Goal: Task Accomplishment & Management: Manage account settings

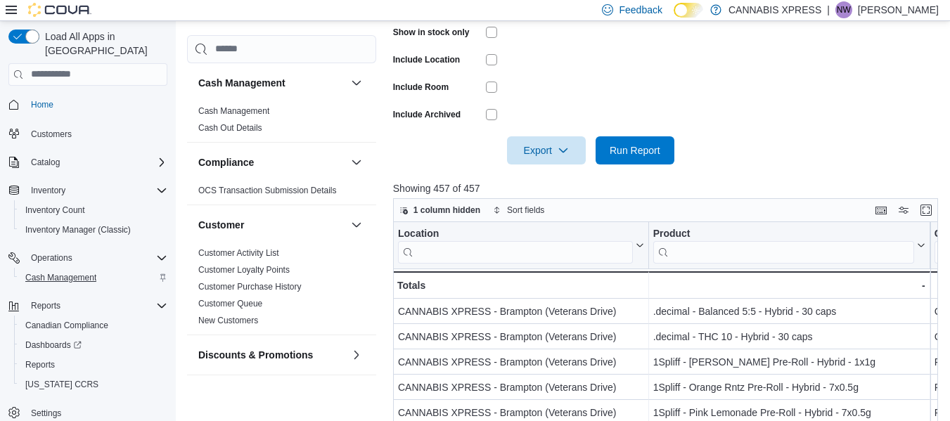
scroll to position [399, 0]
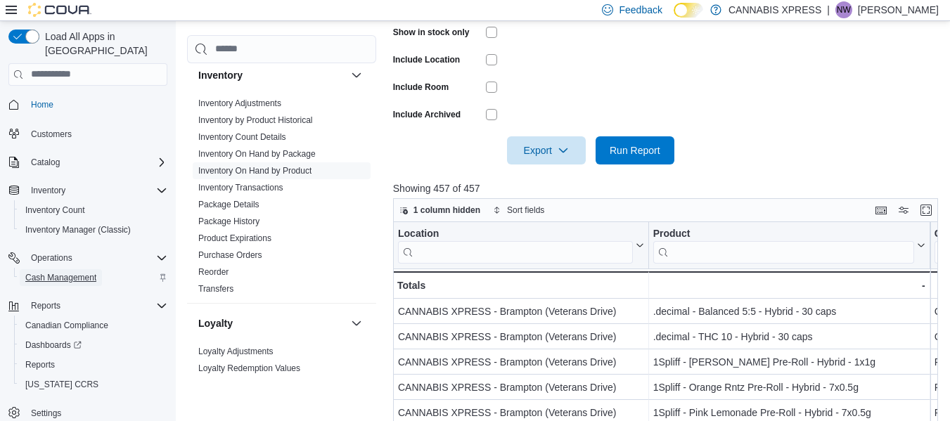
click at [62, 272] on span "Cash Management" at bounding box center [60, 277] width 71 height 11
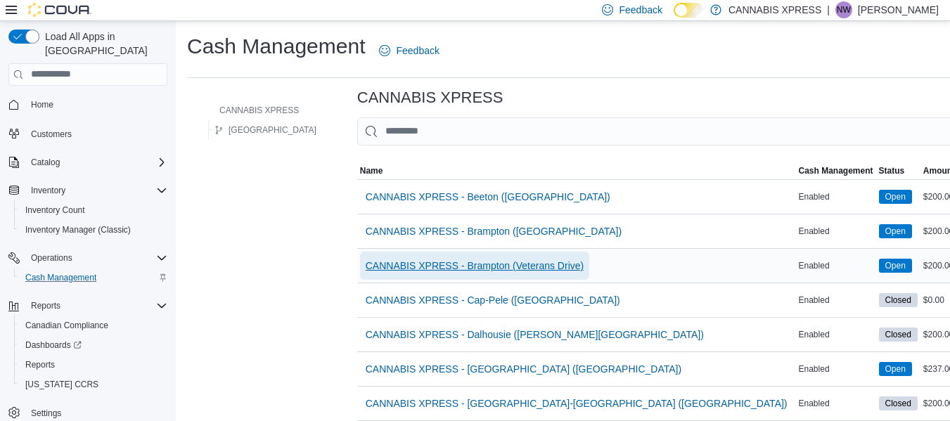
click at [469, 261] on span "CANNABIS XPRESS - Brampton (Veterans Drive)" at bounding box center [475, 266] width 218 height 14
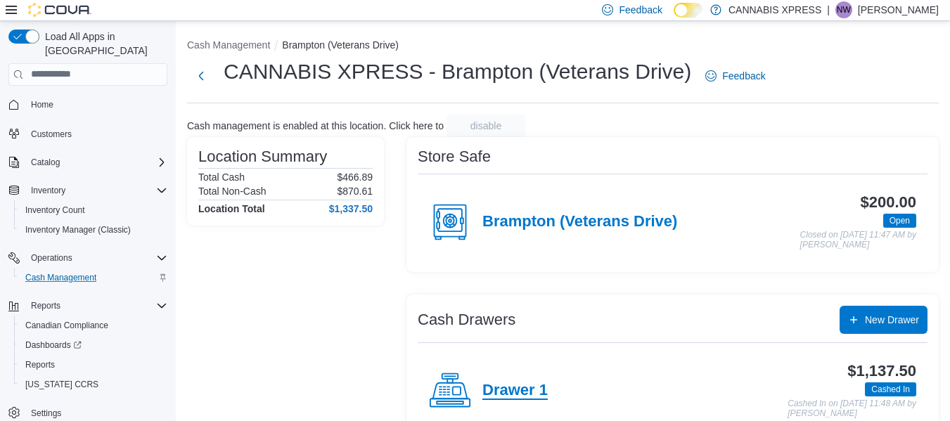
click at [506, 399] on h4 "Drawer 1" at bounding box center [514, 391] width 65 height 18
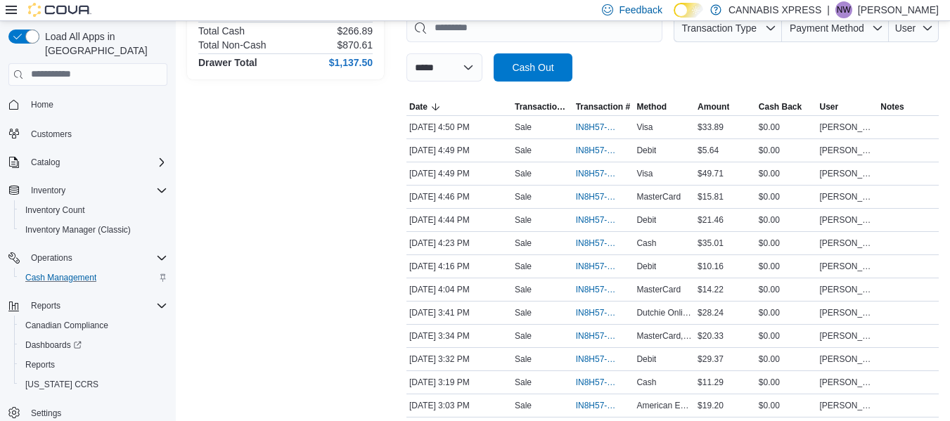
scroll to position [272, 0]
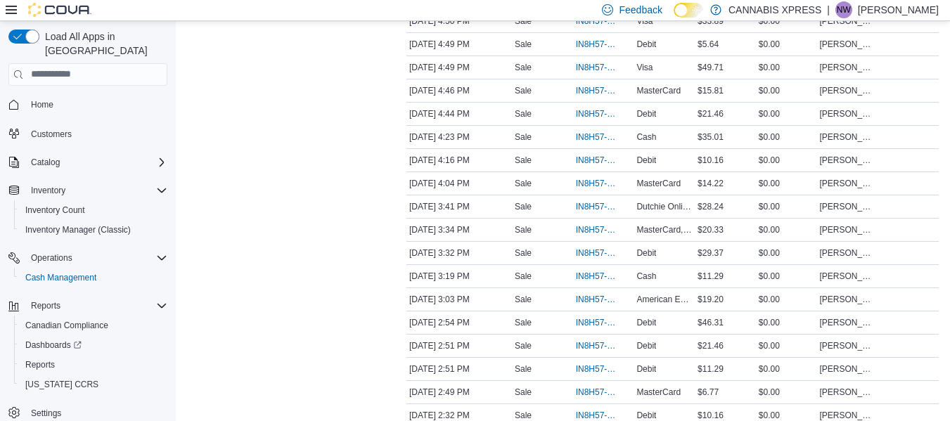
scroll to position [327, 0]
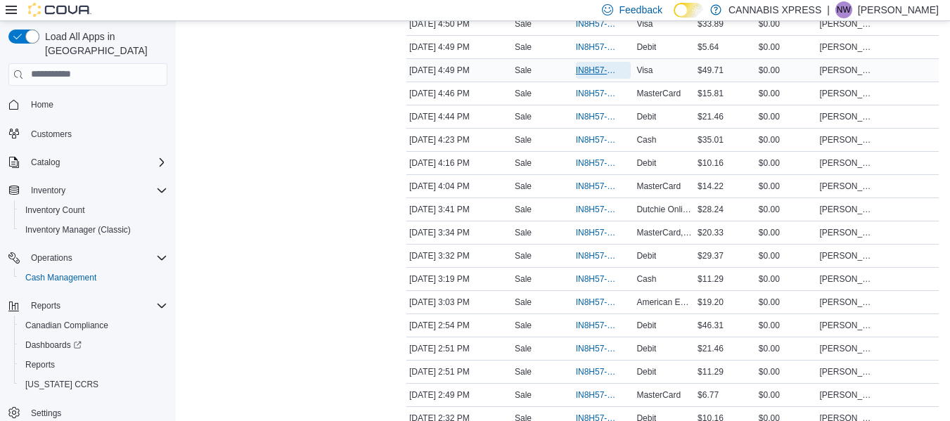
click at [586, 75] on span "IN8H57-725839" at bounding box center [596, 70] width 41 height 11
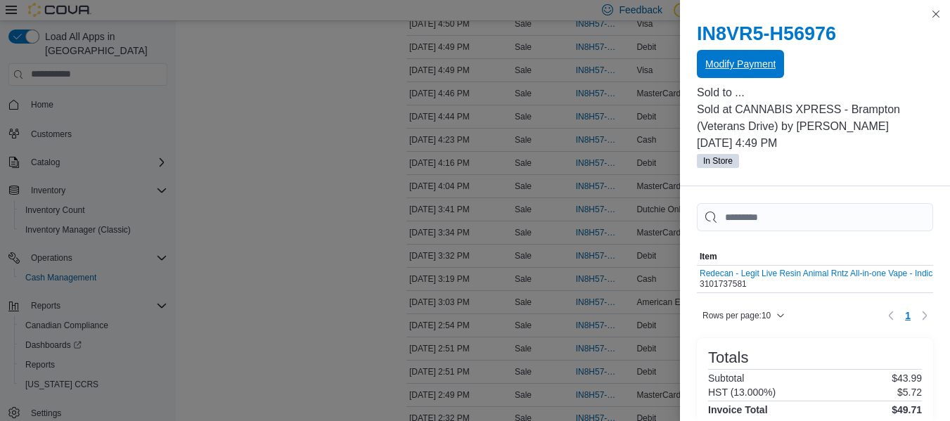
click at [724, 71] on span "Modify Payment" at bounding box center [740, 64] width 70 height 28
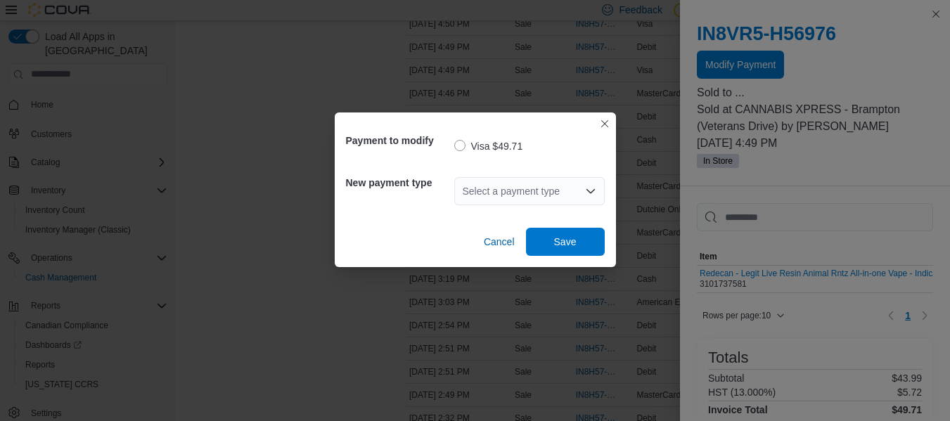
click at [572, 187] on div "Select a payment type" at bounding box center [529, 191] width 150 height 28
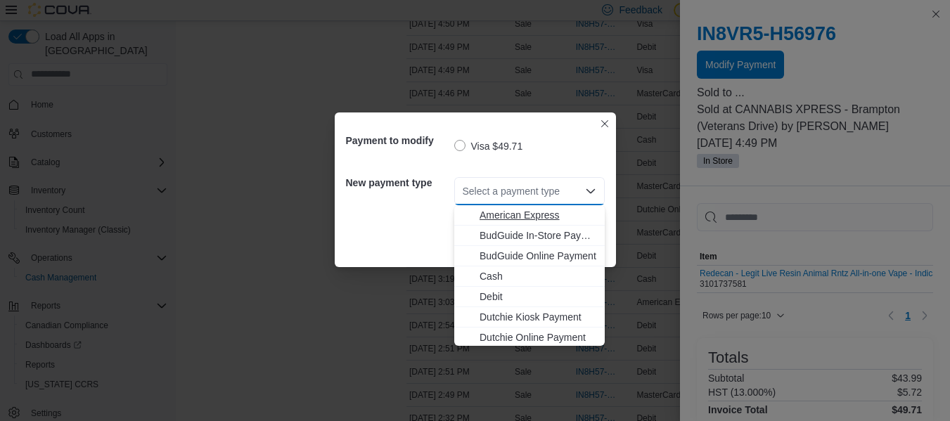
click at [561, 217] on span "American Express" at bounding box center [538, 215] width 117 height 14
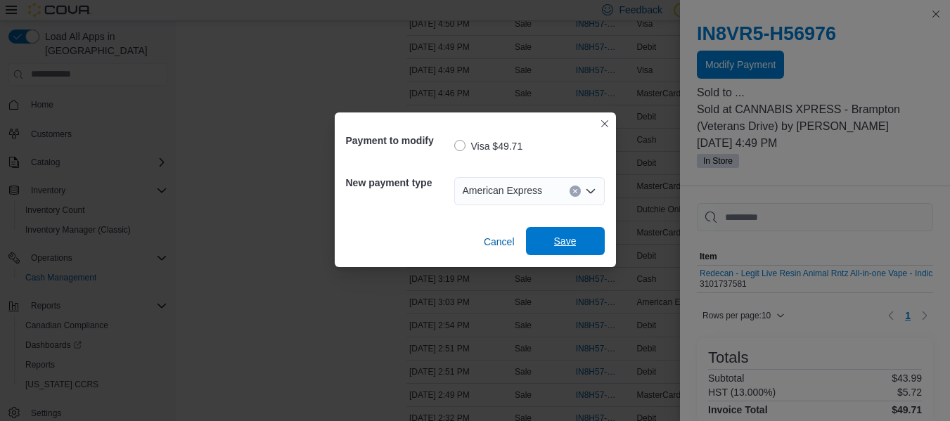
click at [562, 247] on span "Save" at bounding box center [565, 241] width 23 height 14
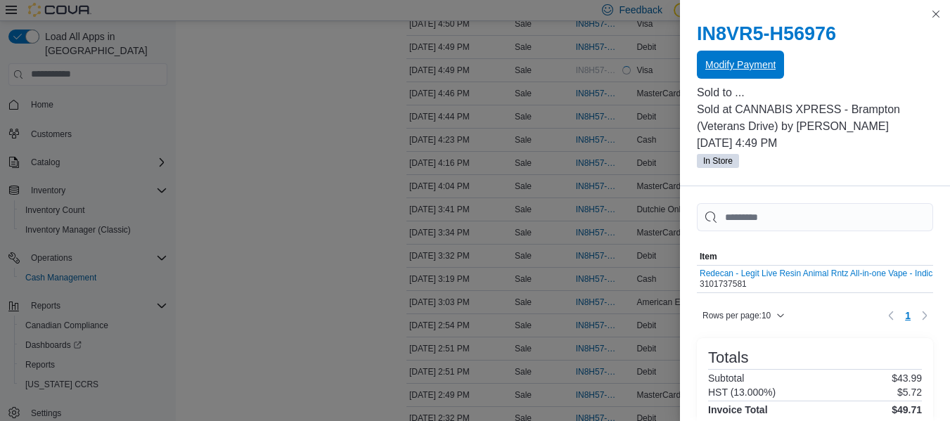
scroll to position [0, 0]
click at [938, 18] on button "Close this dialog" at bounding box center [935, 13] width 17 height 17
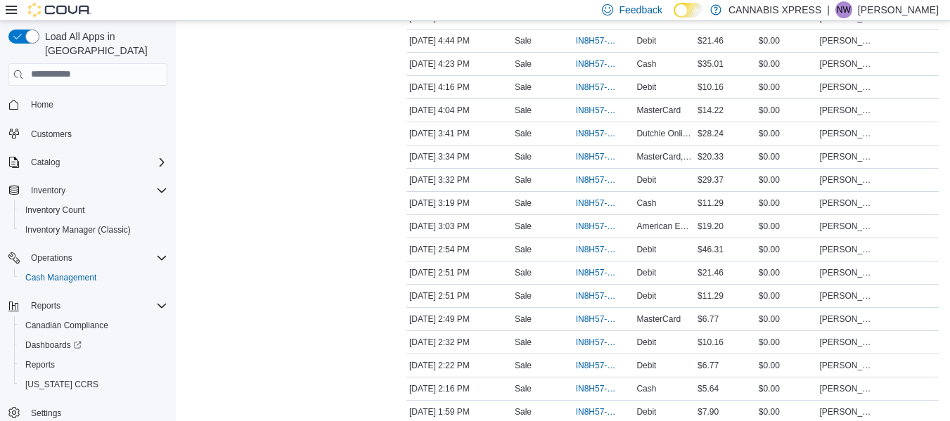
scroll to position [414, 0]
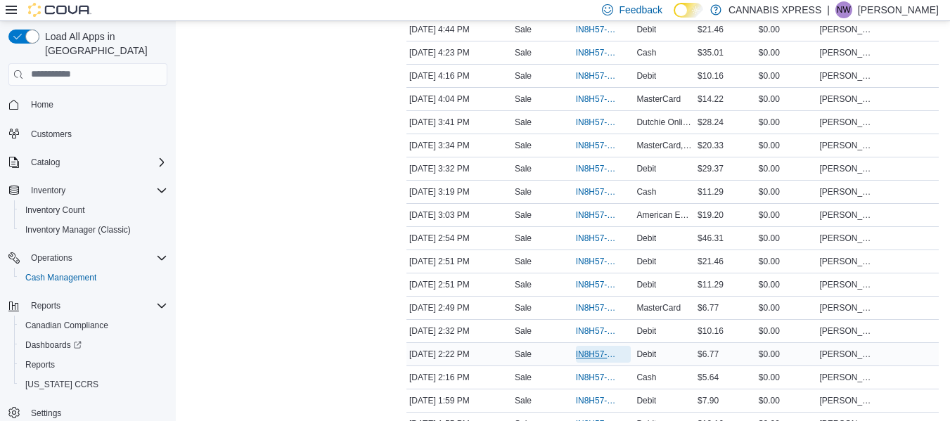
click at [593, 349] on span "IN8H57-725682" at bounding box center [596, 354] width 41 height 11
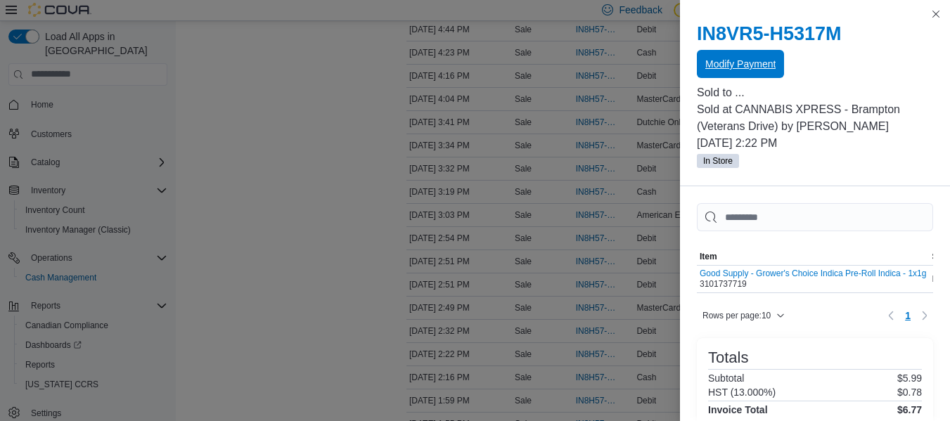
click at [764, 59] on span "Modify Payment" at bounding box center [740, 64] width 70 height 14
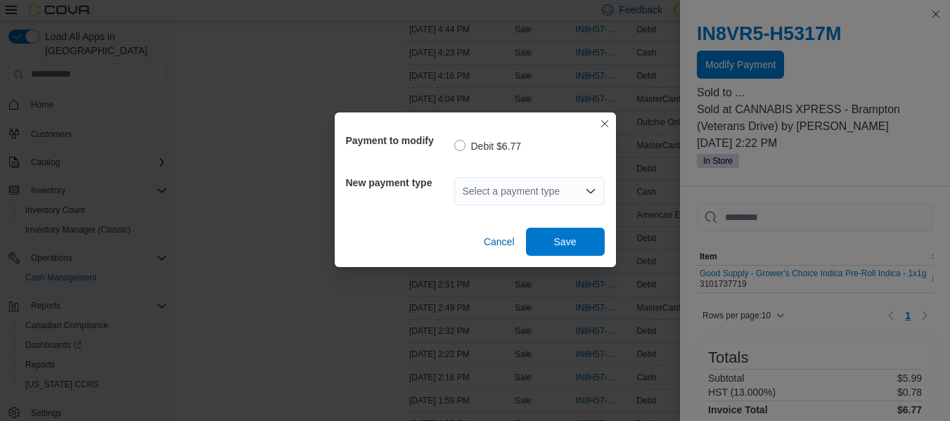
click at [588, 189] on icon "Open list of options" at bounding box center [590, 191] width 11 height 11
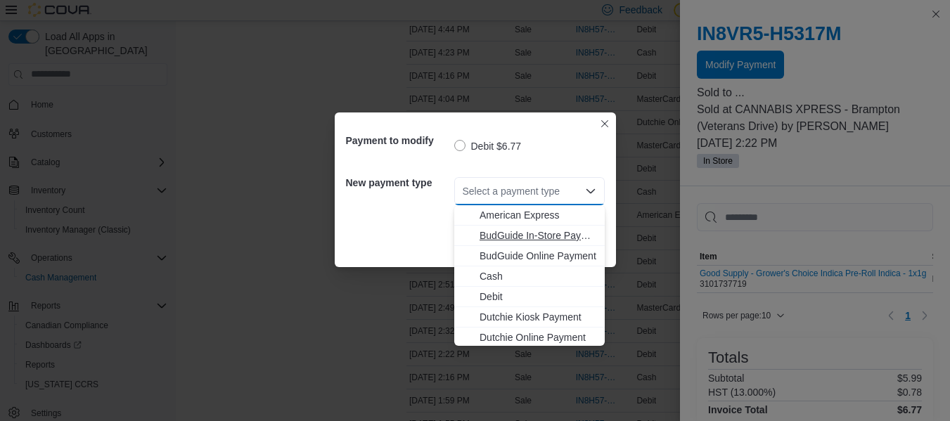
click at [596, 233] on button "BudGuide In-Store Payment" at bounding box center [529, 236] width 150 height 20
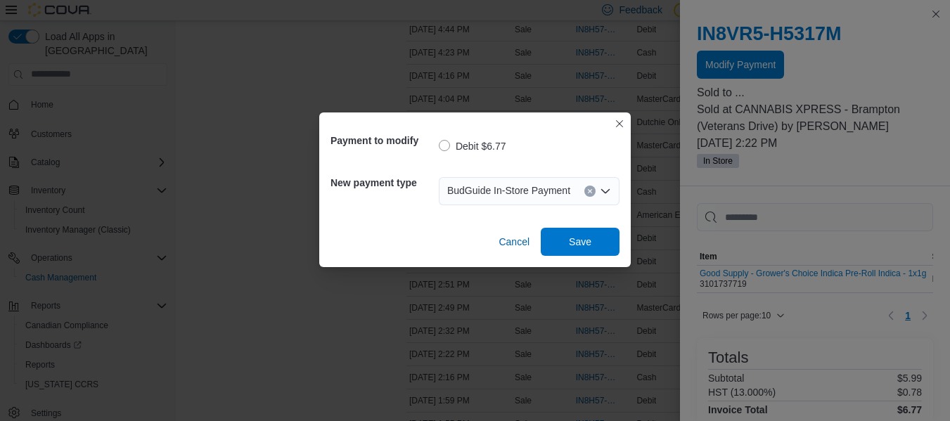
click at [589, 191] on icon "Clear input" at bounding box center [591, 191] width 4 height 4
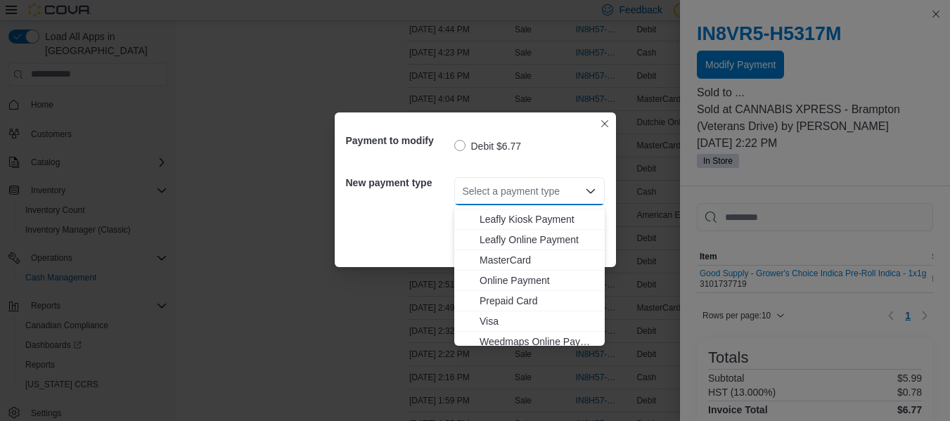
scroll to position [145, 0]
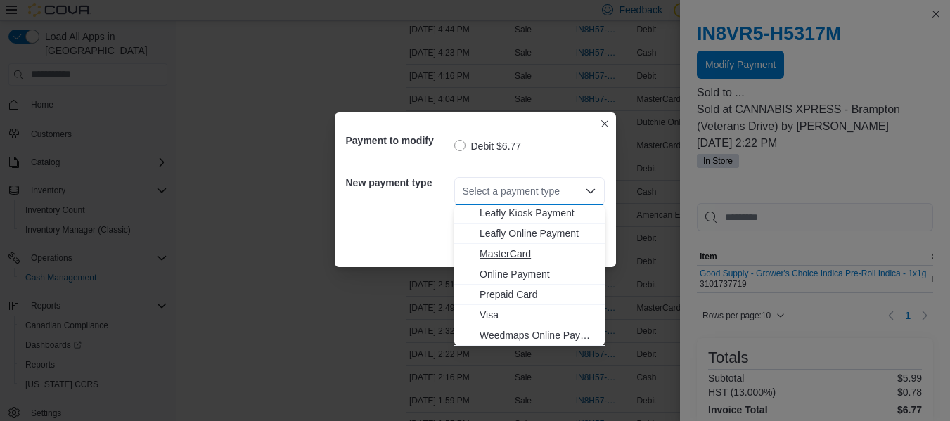
click at [532, 256] on span "MasterCard" at bounding box center [538, 254] width 117 height 14
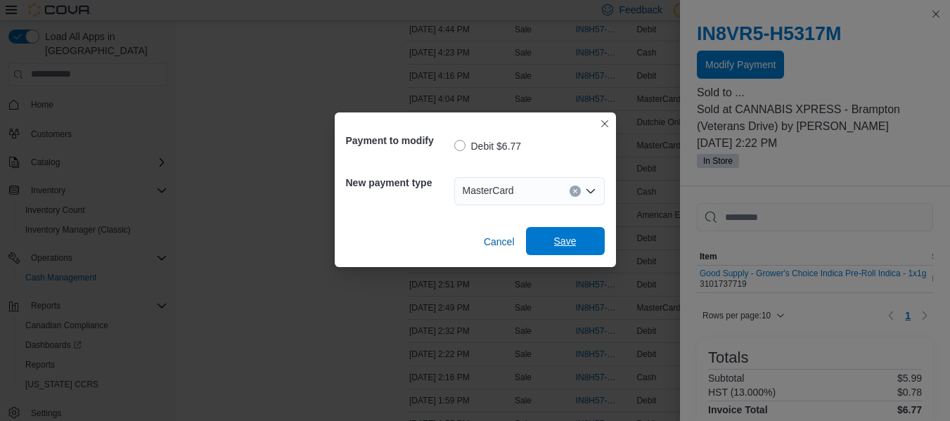
click at [558, 245] on span "Save" at bounding box center [565, 241] width 23 height 14
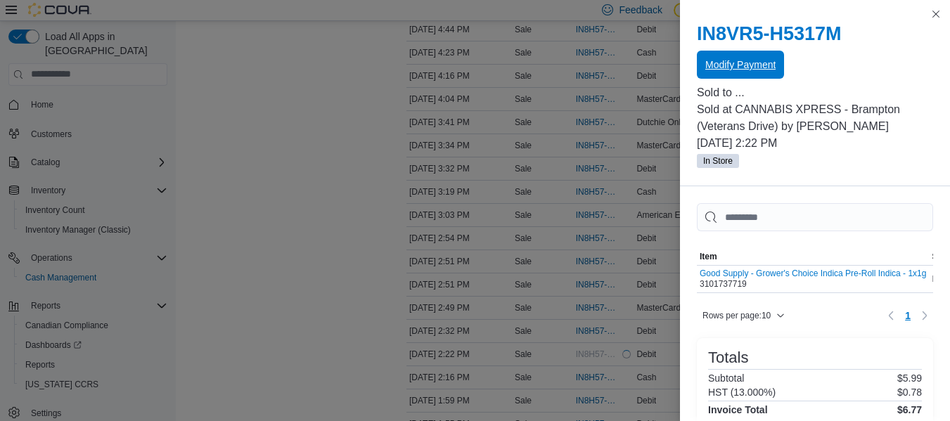
scroll to position [0, 0]
click at [934, 18] on button "Close this dialog" at bounding box center [935, 13] width 17 height 17
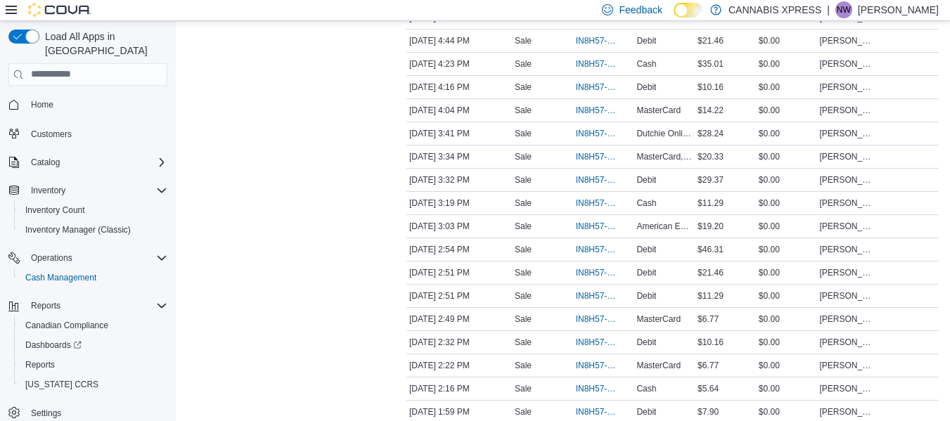
scroll to position [409, 0]
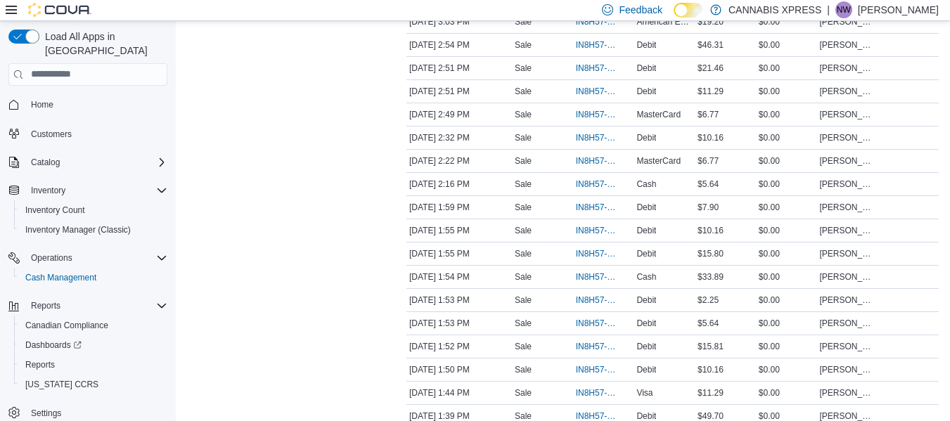
scroll to position [610, 0]
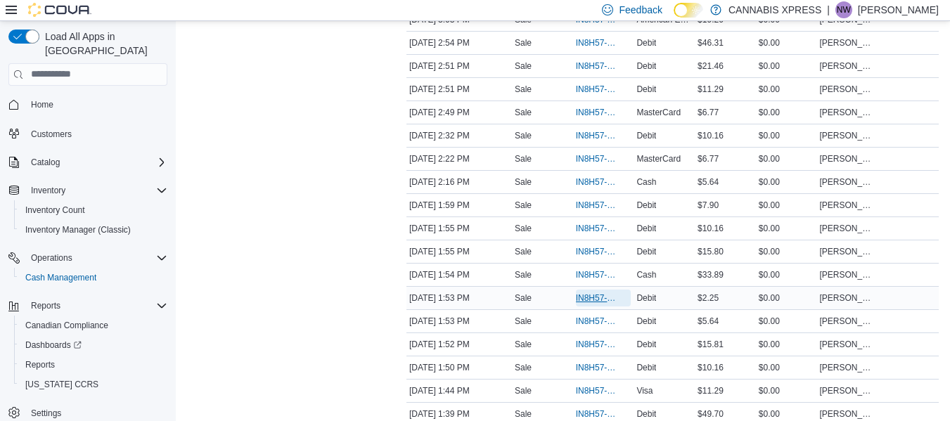
click at [605, 296] on span "IN8H57-725651" at bounding box center [596, 298] width 41 height 11
click at [589, 301] on span "IN8H57-725651" at bounding box center [596, 298] width 41 height 11
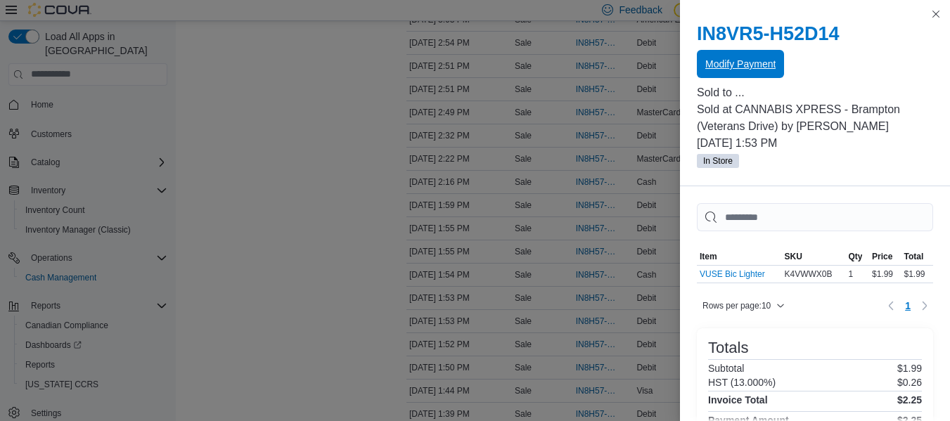
click at [752, 76] on span "Modify Payment" at bounding box center [740, 64] width 70 height 28
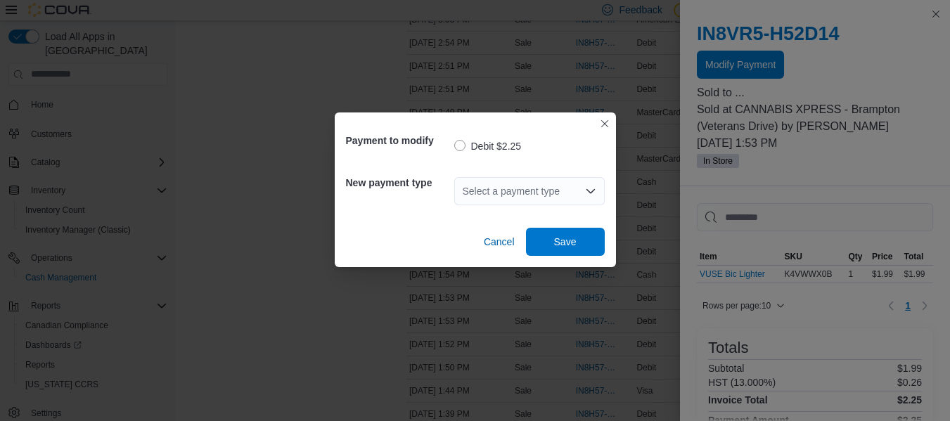
click at [590, 183] on div "Select a payment type" at bounding box center [529, 191] width 150 height 28
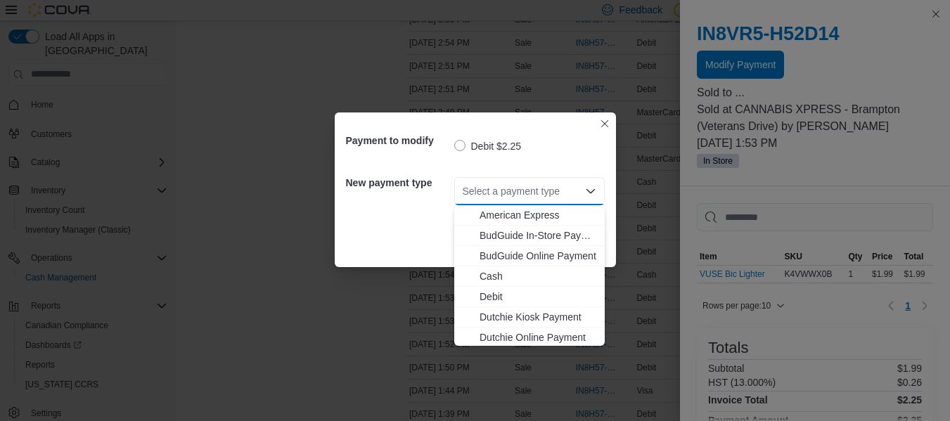
scroll to position [145, 0]
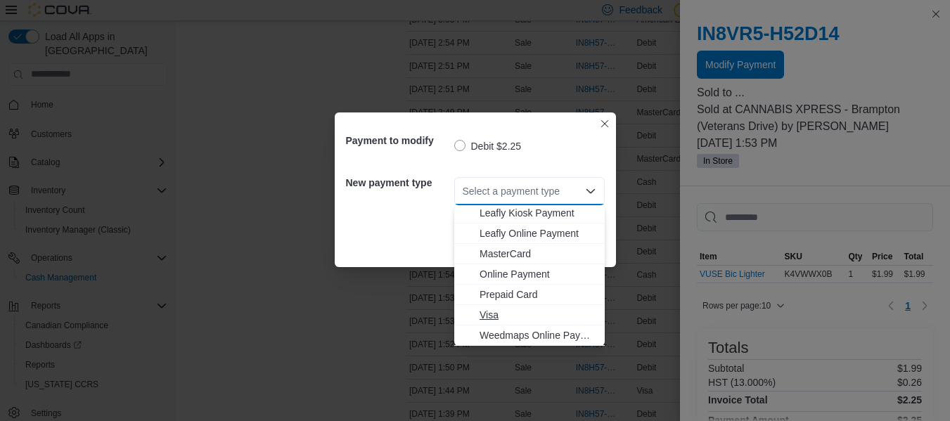
click at [536, 309] on span "Visa" at bounding box center [538, 315] width 117 height 14
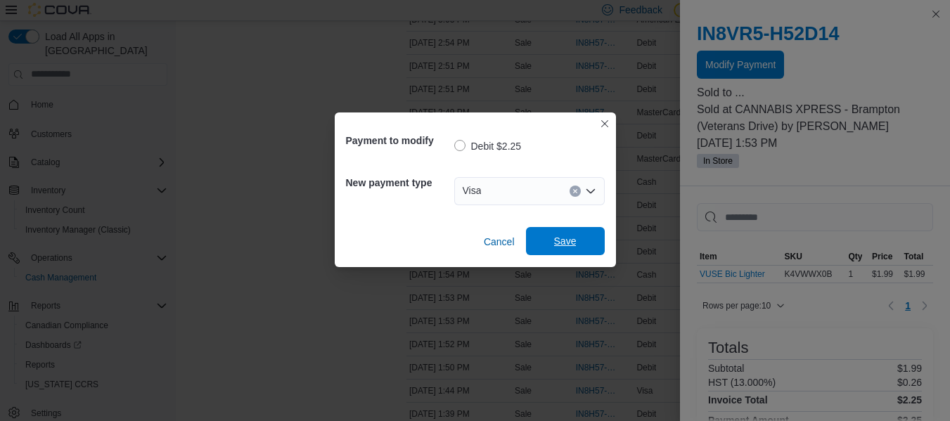
click at [560, 250] on span "Save" at bounding box center [565, 241] width 62 height 28
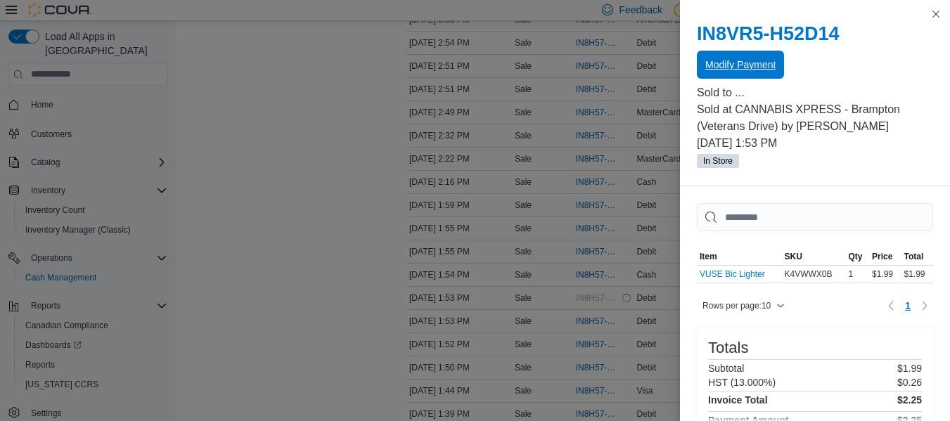
scroll to position [0, 0]
click at [934, 17] on button "Close this dialog" at bounding box center [935, 13] width 17 height 17
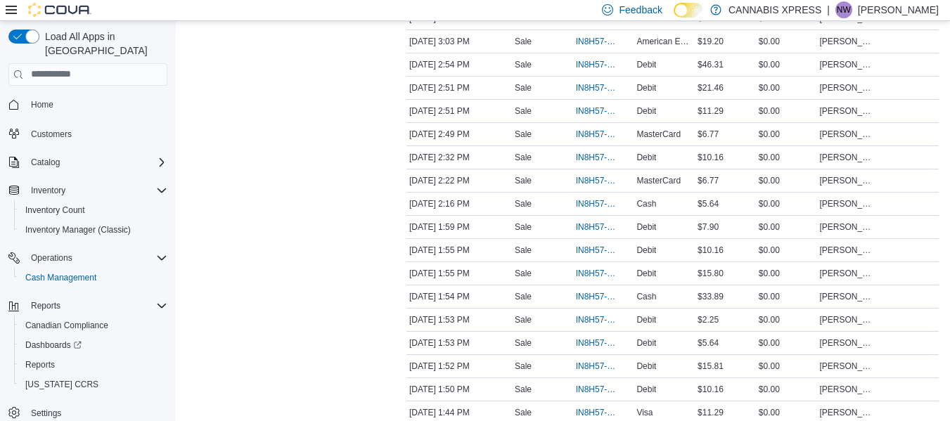
scroll to position [643, 0]
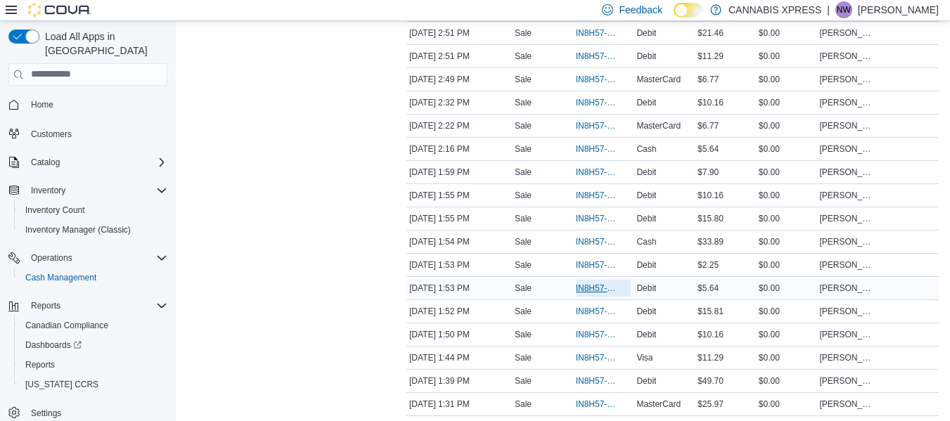
click at [589, 286] on span "IN8H57-725650" at bounding box center [596, 288] width 41 height 11
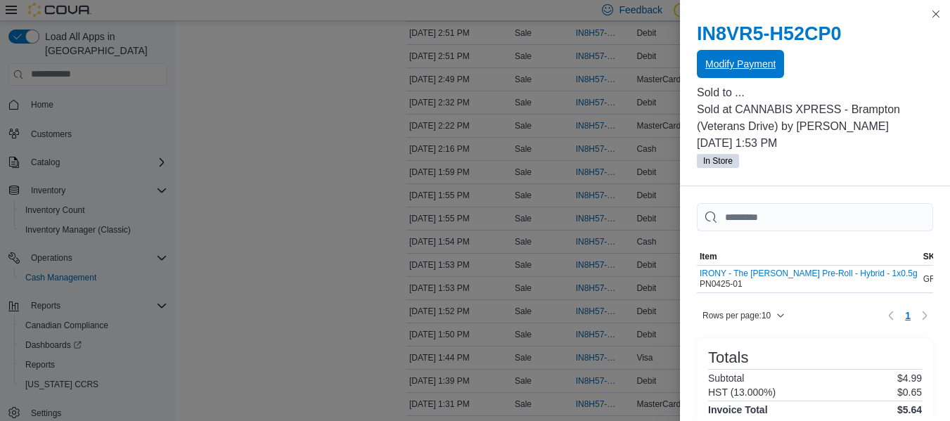
click at [722, 73] on span "Modify Payment" at bounding box center [740, 64] width 70 height 28
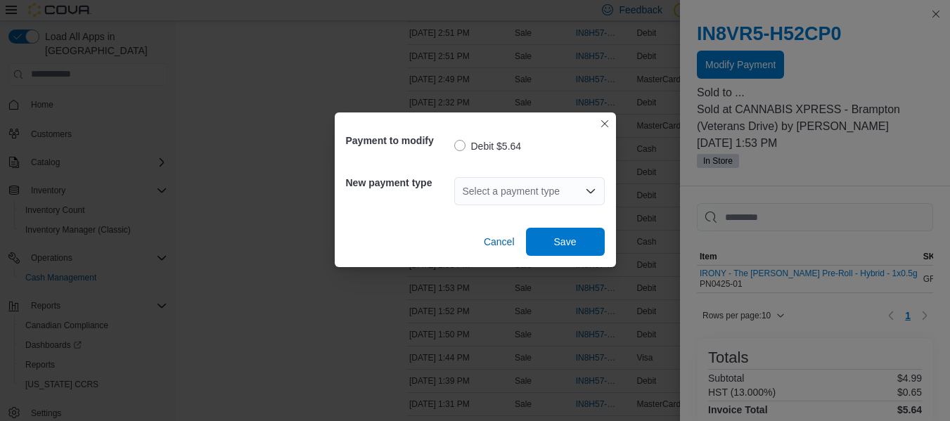
click at [590, 188] on icon "Open list of options" at bounding box center [590, 191] width 11 height 11
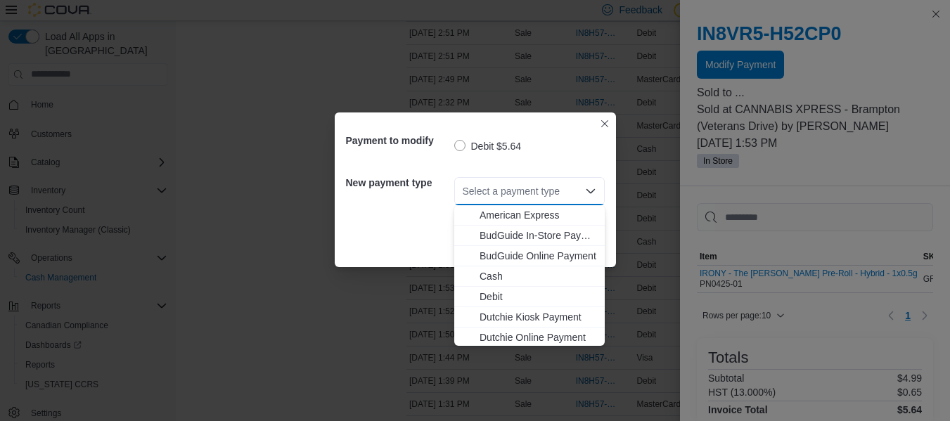
scroll to position [145, 0]
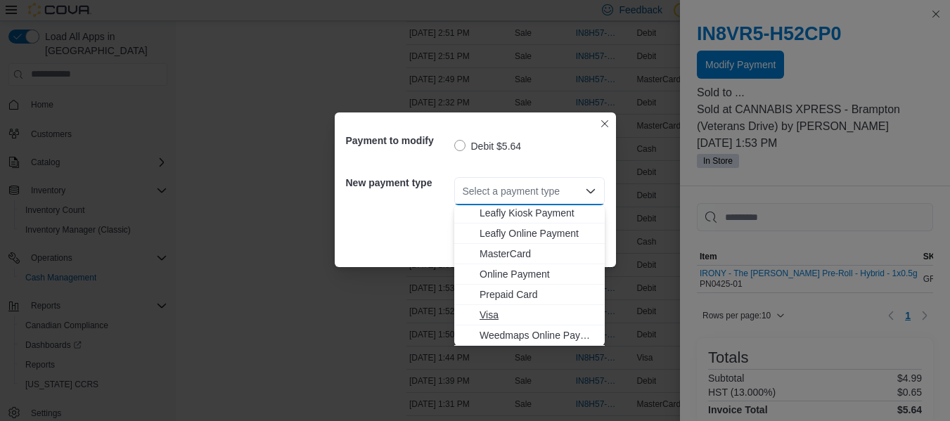
click at [534, 318] on span "Visa" at bounding box center [538, 315] width 117 height 14
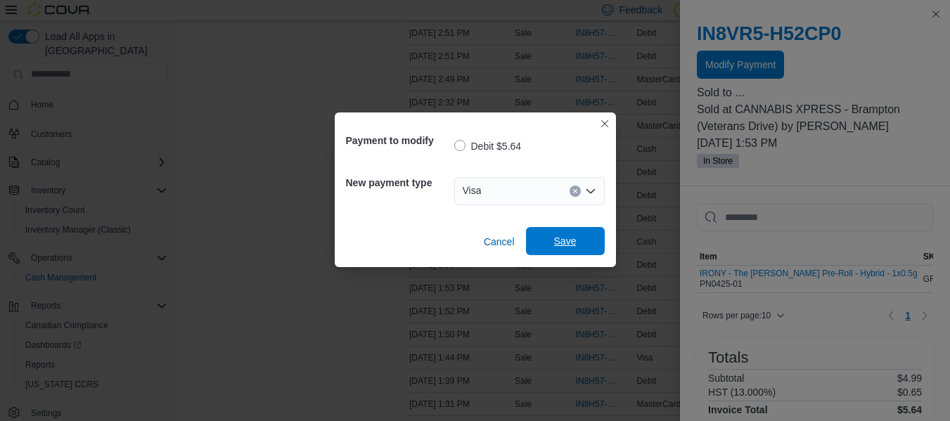
click at [567, 245] on span "Save" at bounding box center [565, 241] width 23 height 14
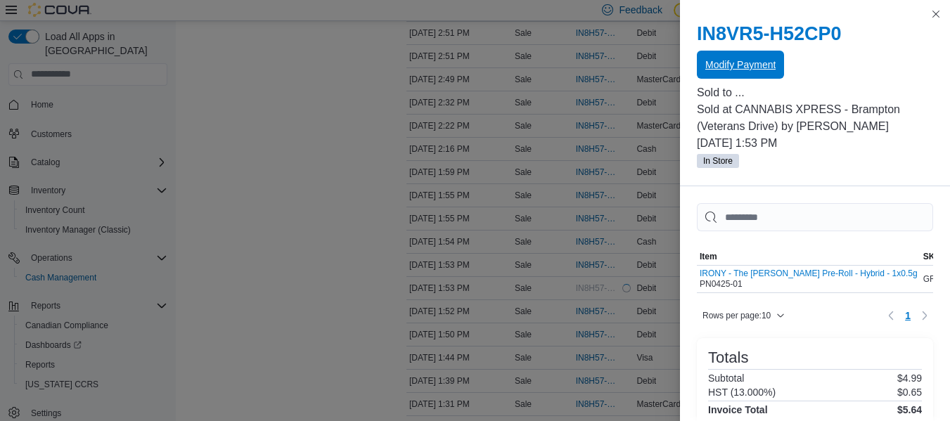
scroll to position [0, 0]
click at [935, 11] on button "Close this dialog" at bounding box center [935, 13] width 17 height 17
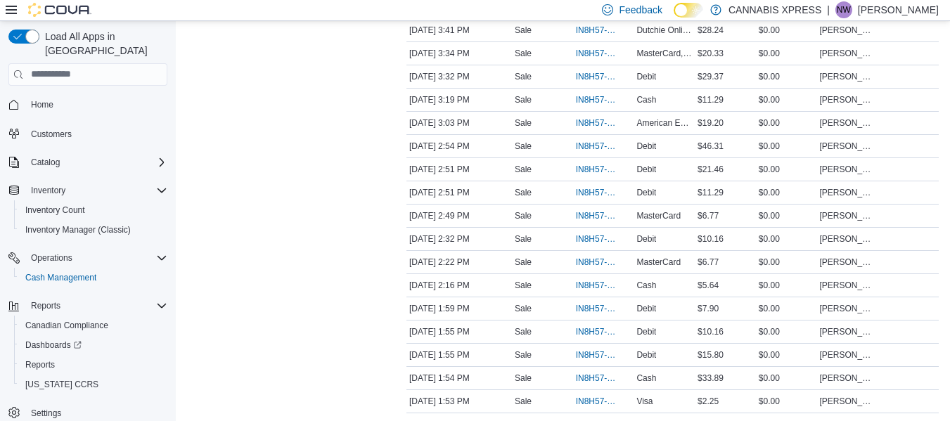
scroll to position [509, 0]
